Goal: Information Seeking & Learning: Learn about a topic

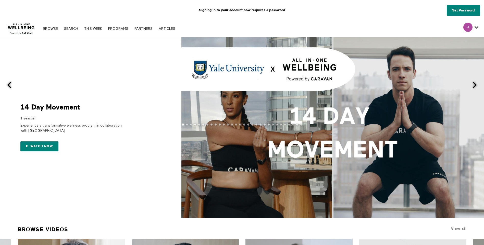
click at [477, 83] on button at bounding box center [477, 85] width 12 height 97
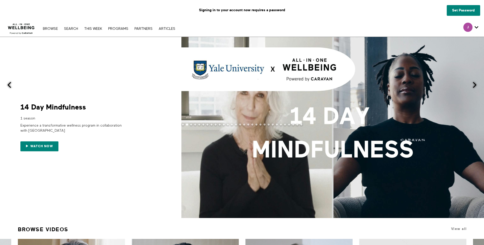
click at [474, 84] on span at bounding box center [474, 85] width 6 height 6
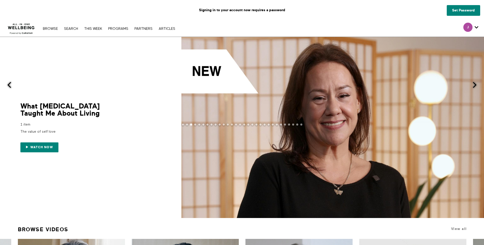
click at [474, 84] on span at bounding box center [474, 85] width 6 height 6
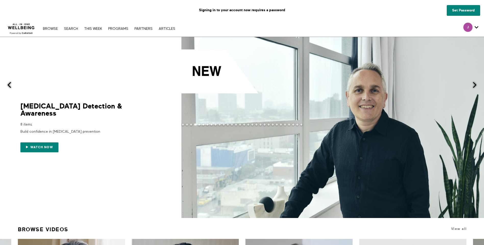
click at [474, 84] on span at bounding box center [474, 85] width 6 height 6
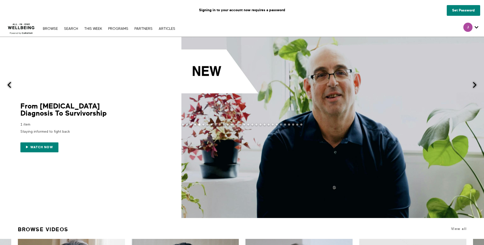
click at [474, 84] on span at bounding box center [474, 85] width 6 height 6
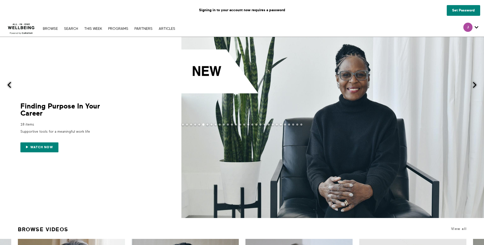
click at [474, 84] on span at bounding box center [474, 85] width 6 height 6
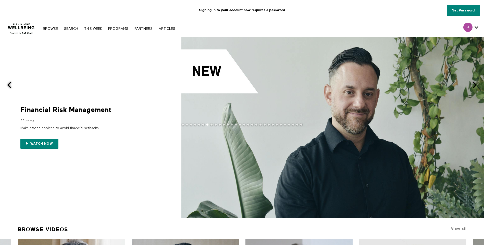
click at [474, 84] on span at bounding box center [474, 85] width 6 height 6
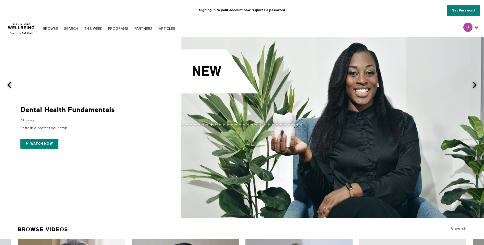
click at [474, 84] on span at bounding box center [474, 85] width 6 height 6
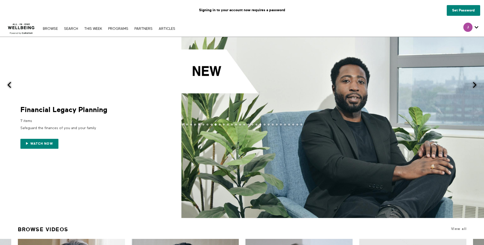
click at [11, 86] on span at bounding box center [9, 85] width 6 height 6
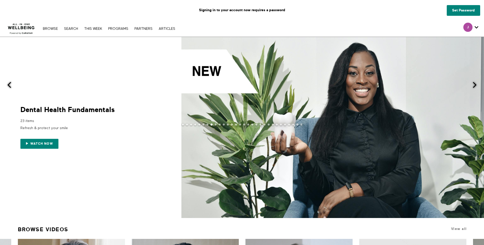
click at [11, 86] on span at bounding box center [9, 85] width 6 height 6
click at [10, 86] on span at bounding box center [9, 85] width 6 height 6
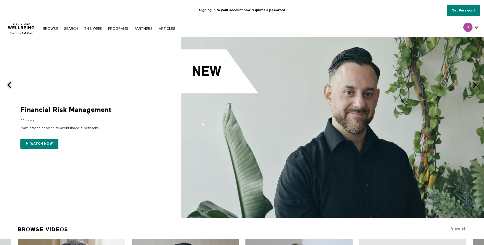
click at [10, 86] on span at bounding box center [9, 85] width 6 height 6
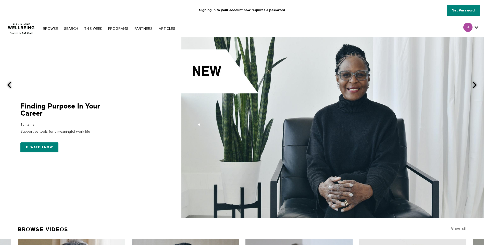
click at [10, 86] on span at bounding box center [9, 85] width 6 height 6
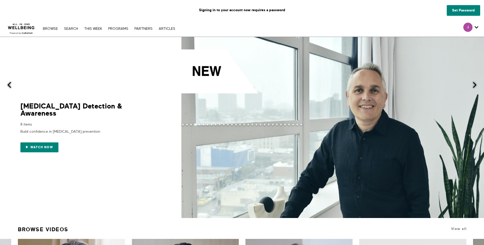
click at [10, 86] on span at bounding box center [9, 85] width 6 height 6
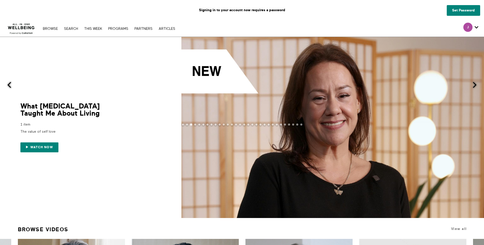
click at [10, 86] on span at bounding box center [9, 85] width 6 height 6
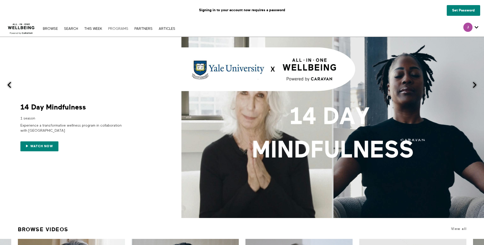
click at [108, 29] on link "PROGRAMS" at bounding box center [118, 29] width 25 height 4
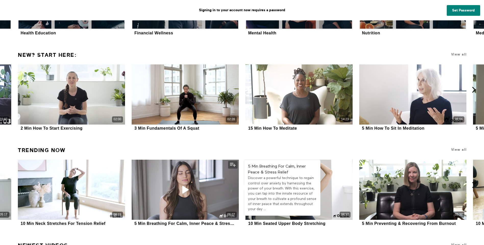
scroll to position [764, 0]
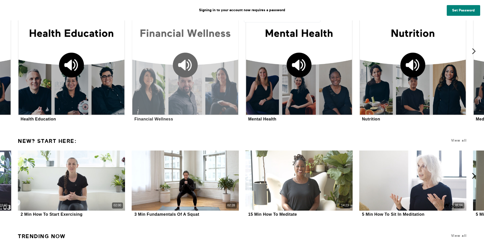
click at [219, 109] on div at bounding box center [185, 61] width 107 height 107
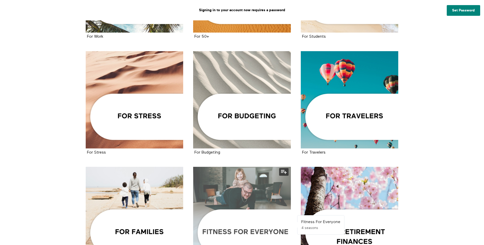
scroll to position [280, 0]
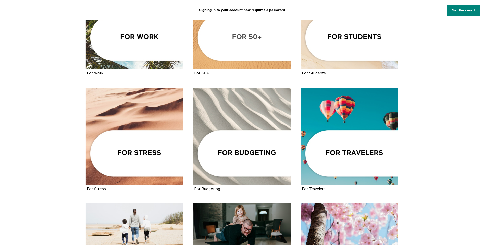
click at [251, 46] on div at bounding box center [242, 21] width 98 height 98
